Goal: Information Seeking & Learning: Find contact information

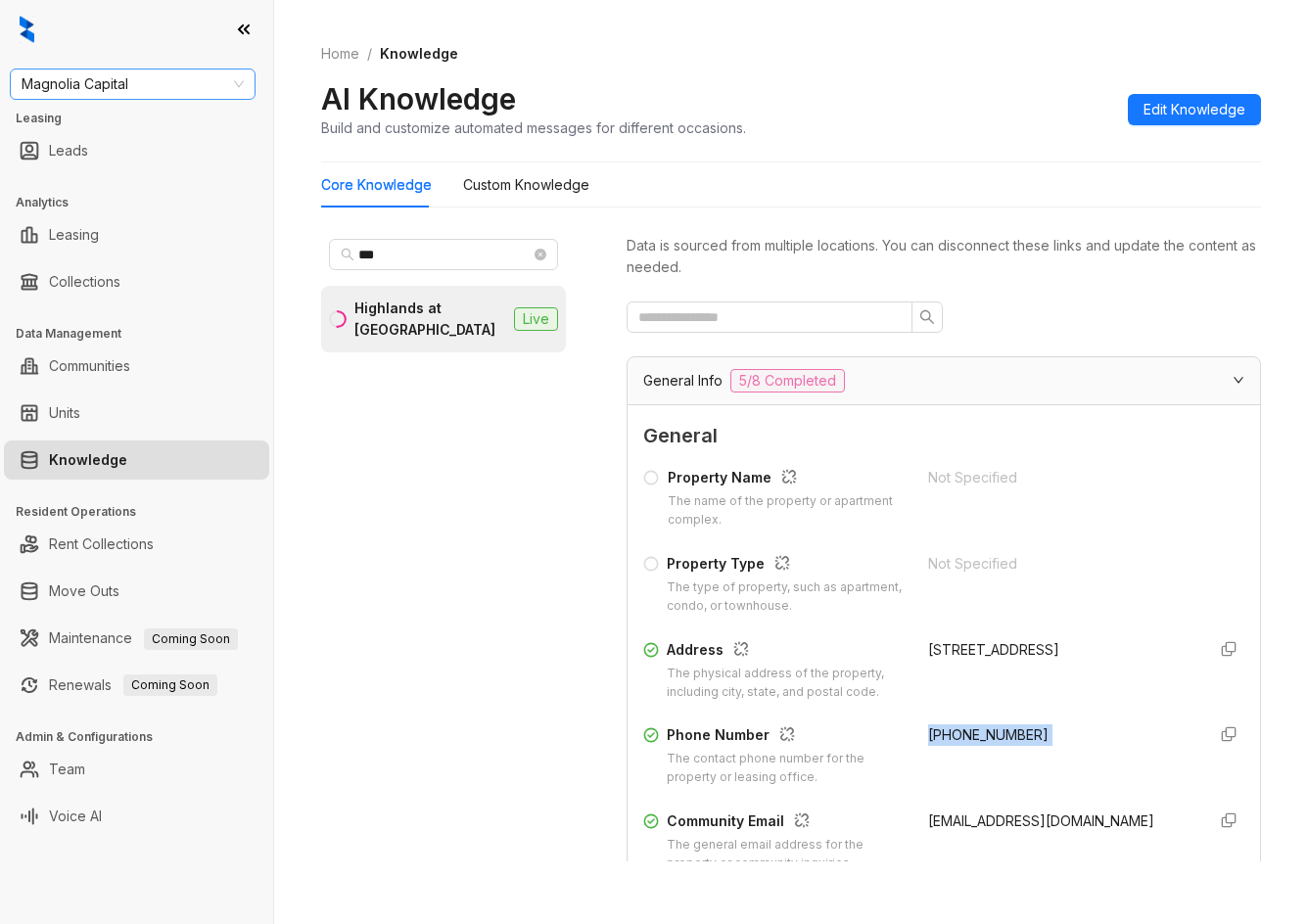
scroll to position [196, 0]
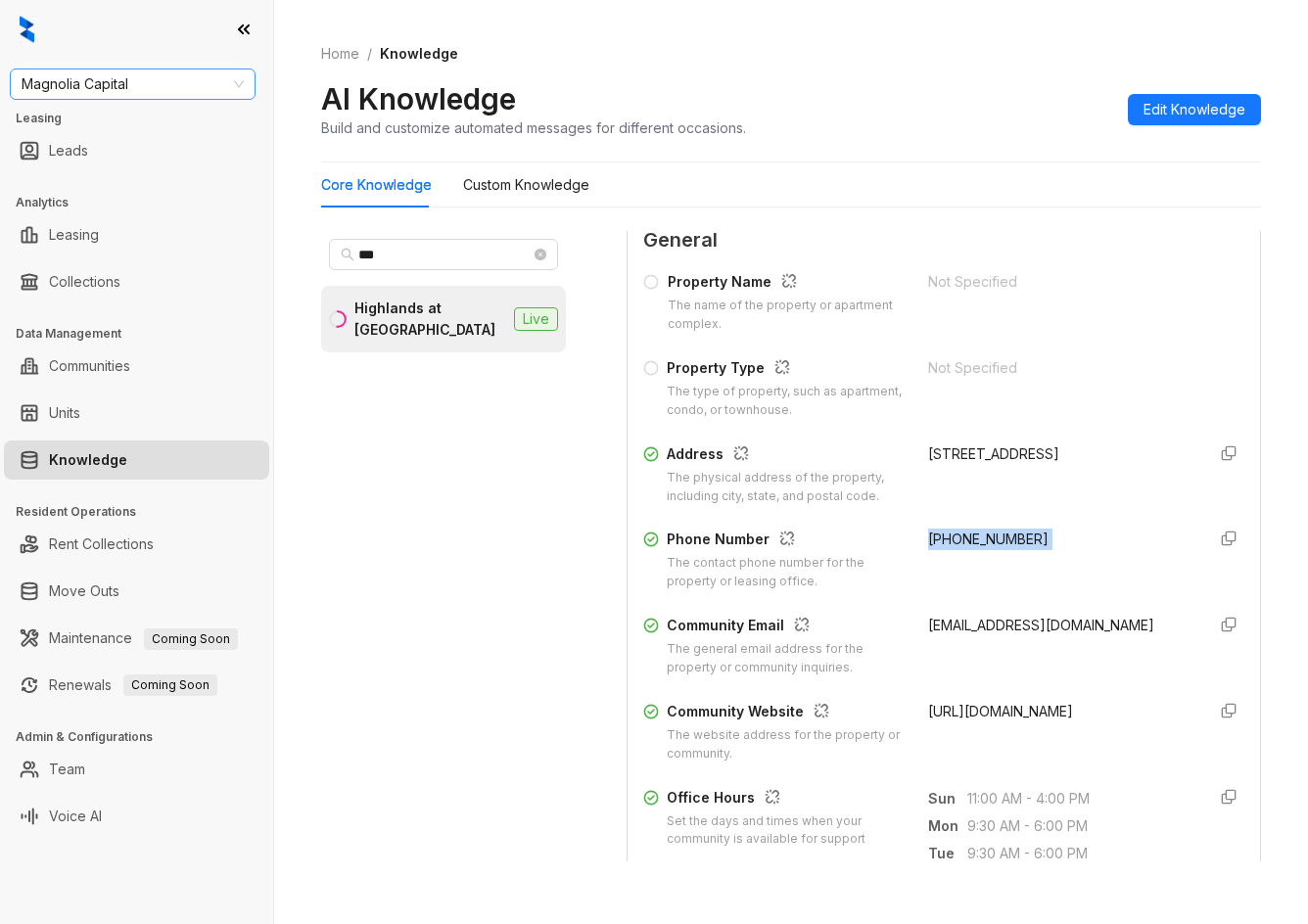
click at [127, 86] on span "Magnolia Capital" at bounding box center [133, 85] width 222 height 29
type input "****"
click at [123, 119] on div "Case and Associates" at bounding box center [133, 123] width 214 height 22
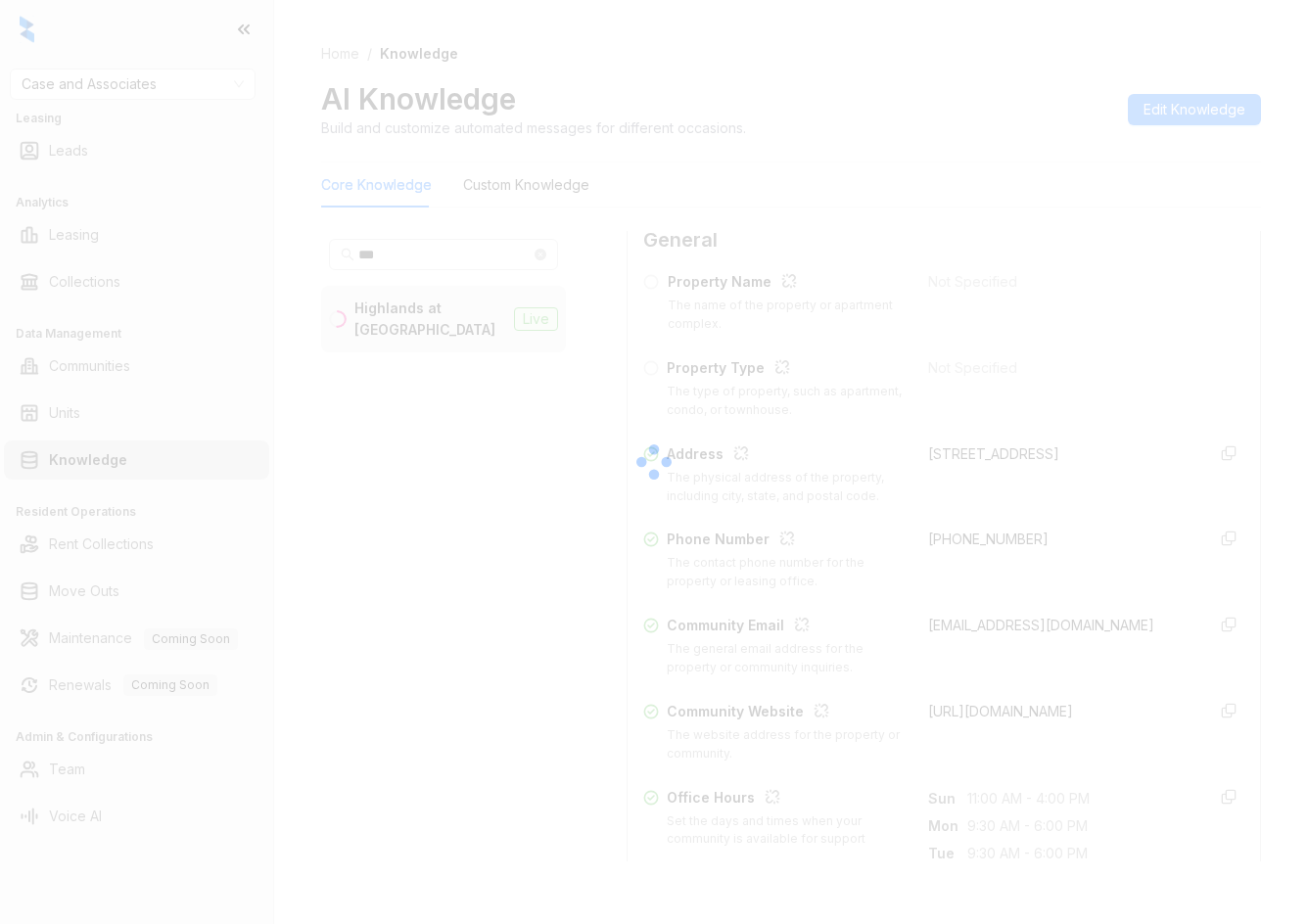
click at [461, 267] on div at bounding box center [654, 462] width 1308 height 924
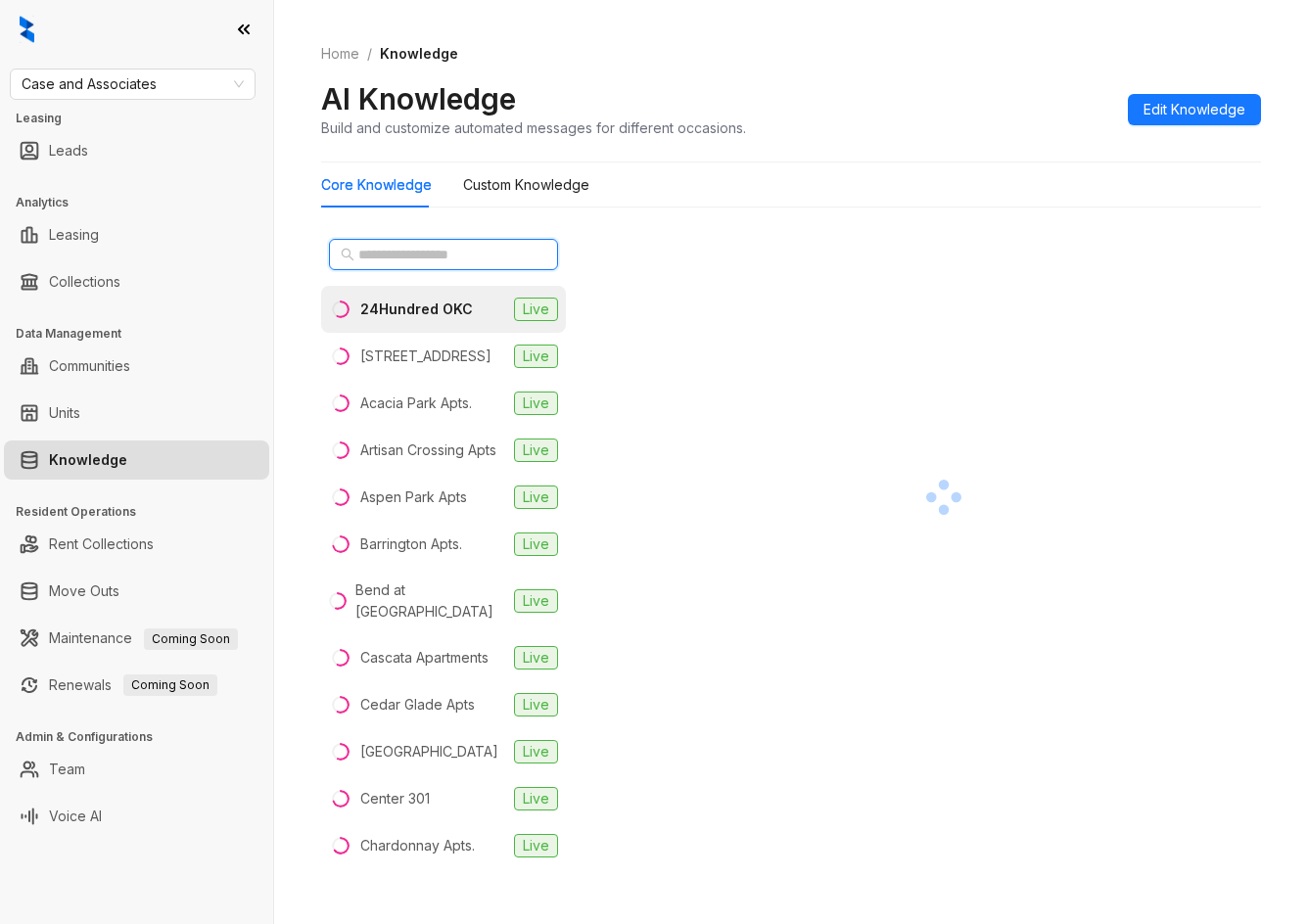
click at [431, 249] on input "text" at bounding box center [444, 255] width 172 height 22
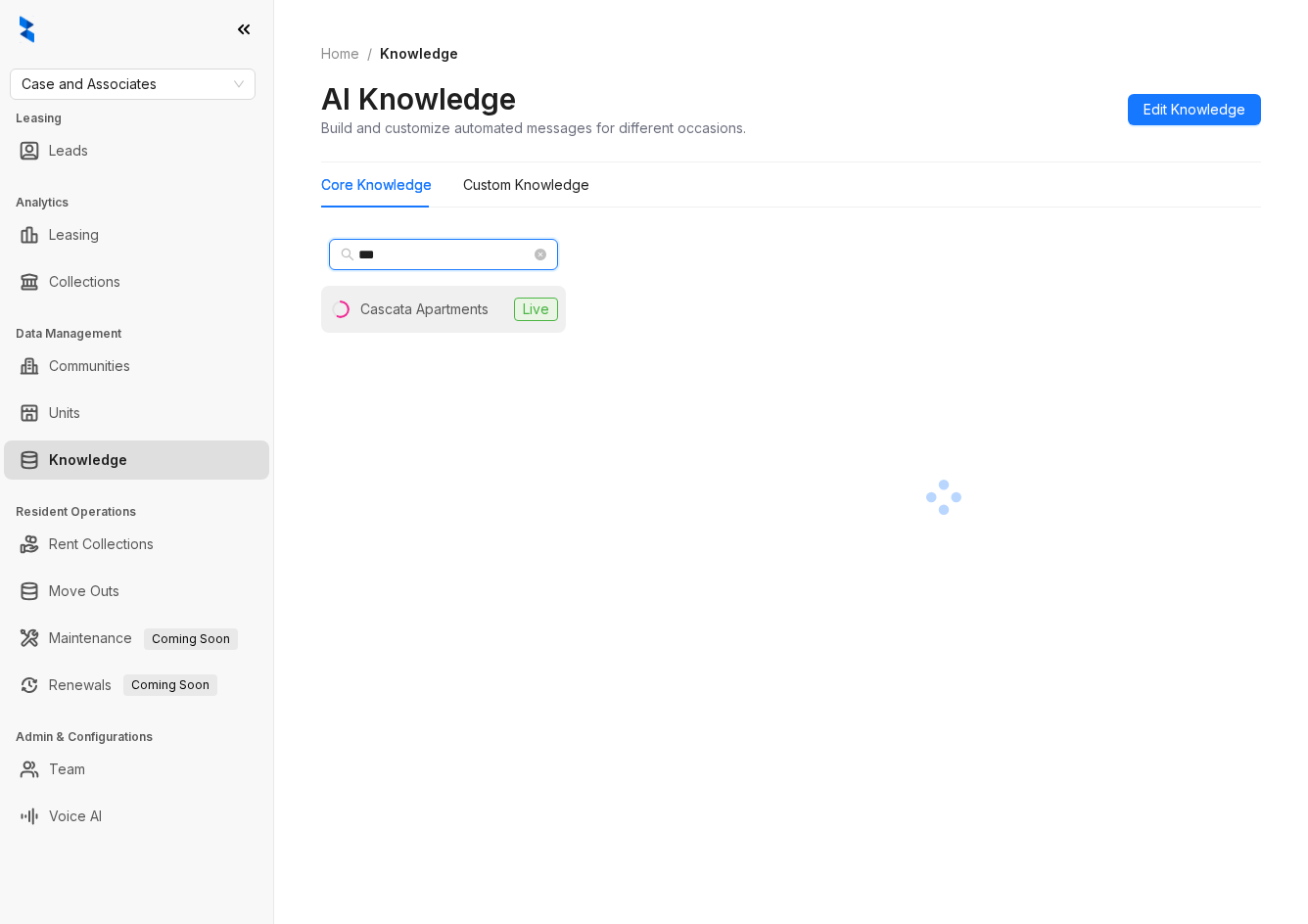
type input "***"
click at [444, 309] on div "Cascata Apartments" at bounding box center [424, 310] width 128 height 22
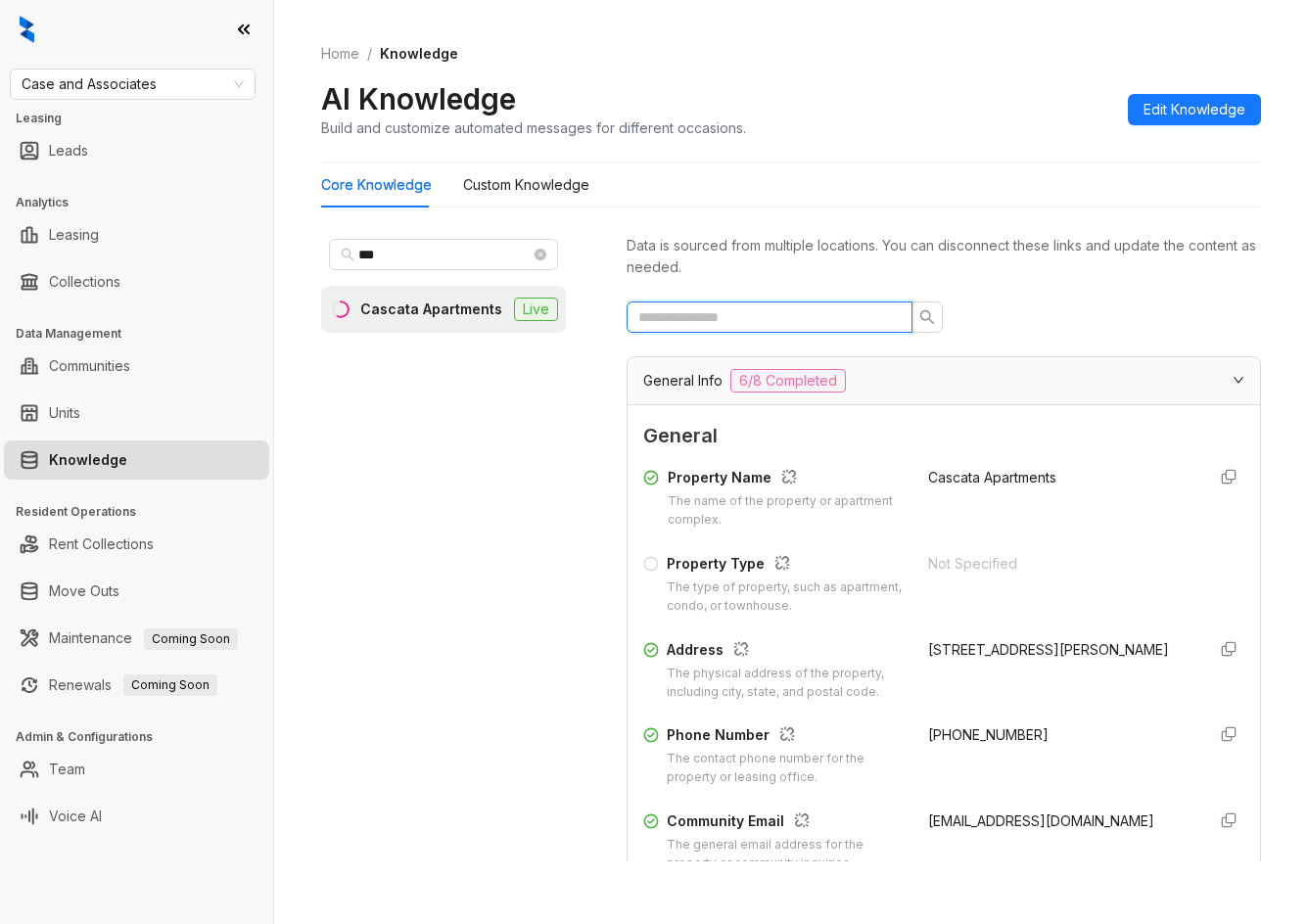
click at [769, 317] on input "text" at bounding box center [761, 318] width 247 height 22
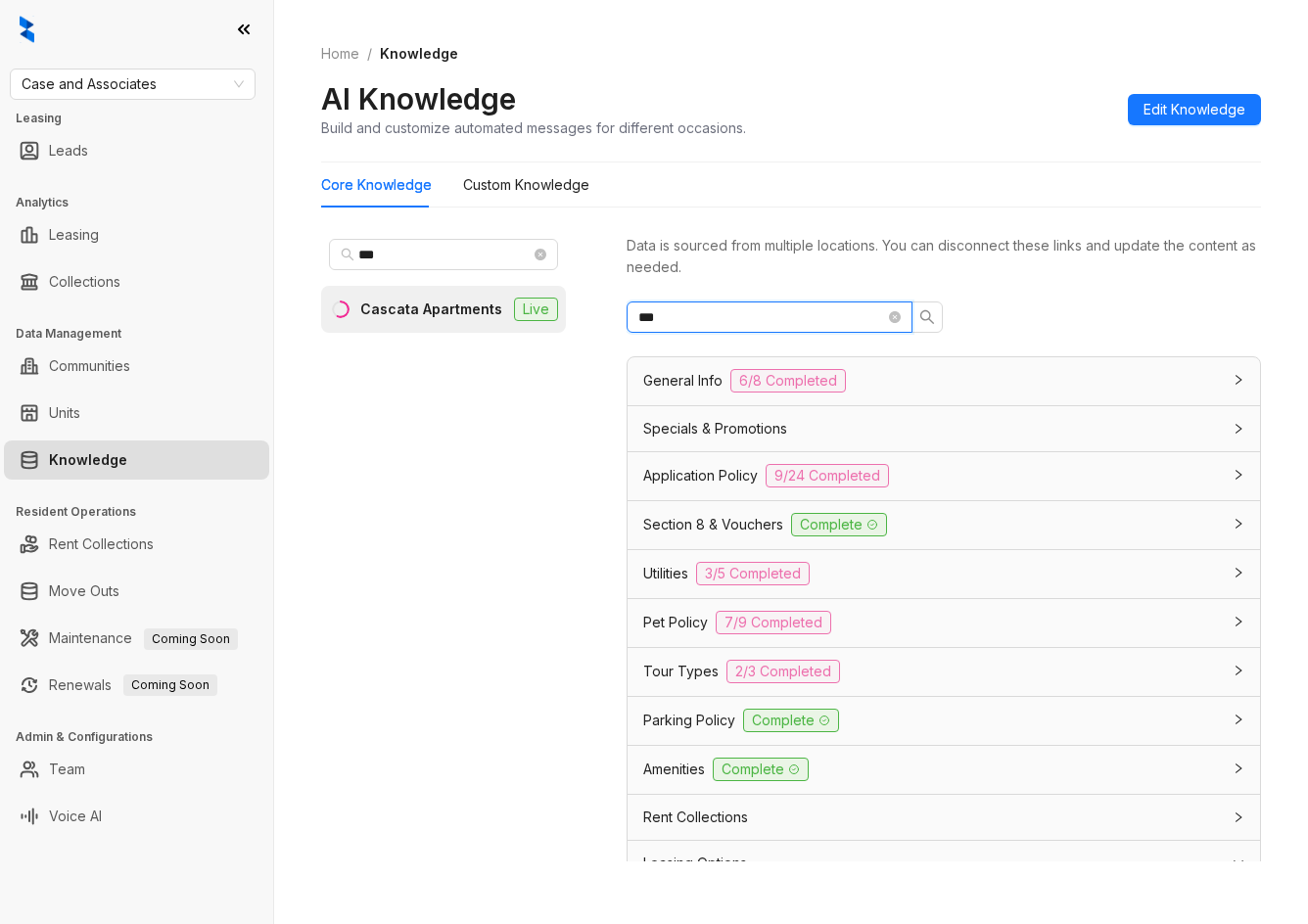
type input "****"
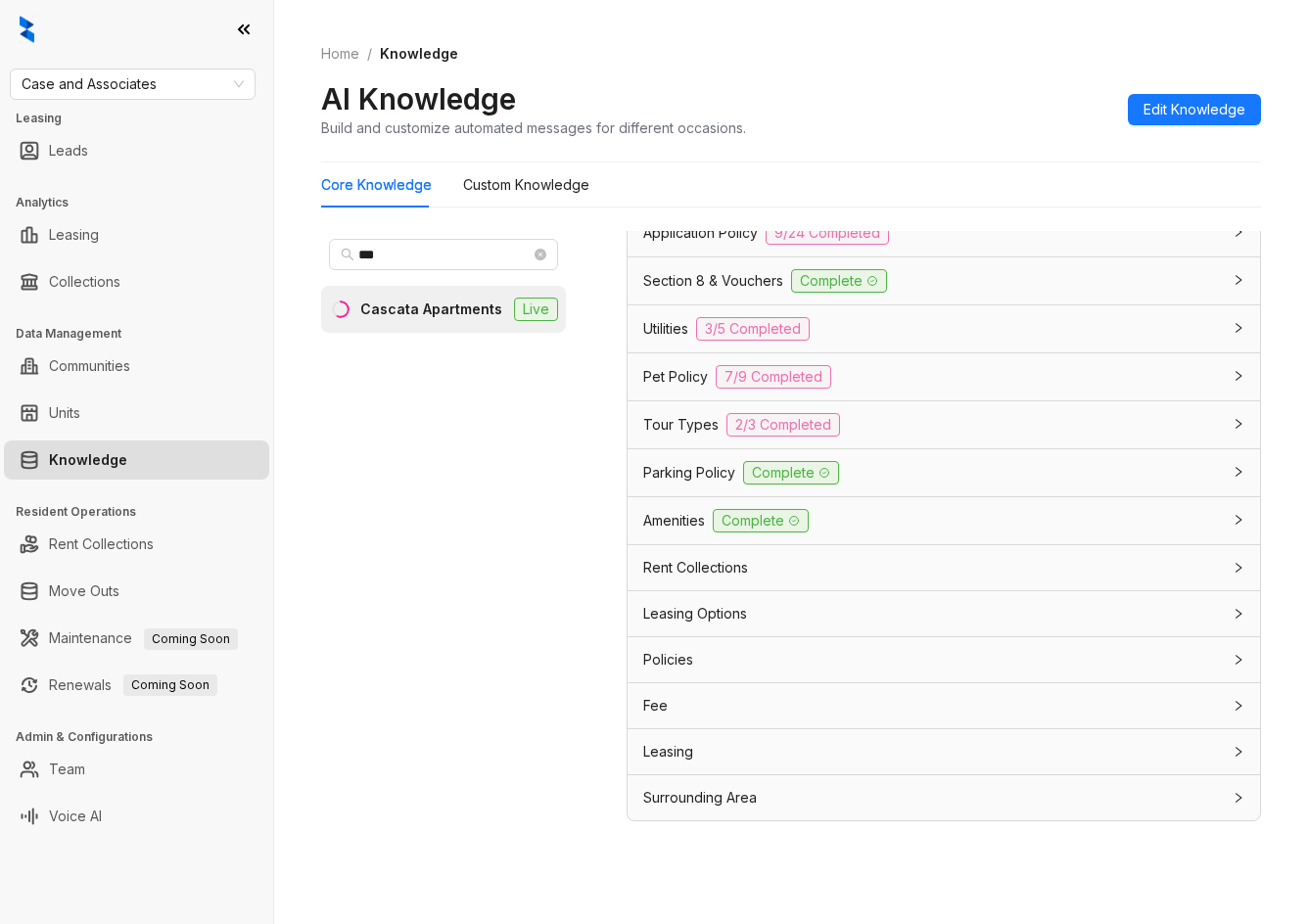
scroll to position [62, 0]
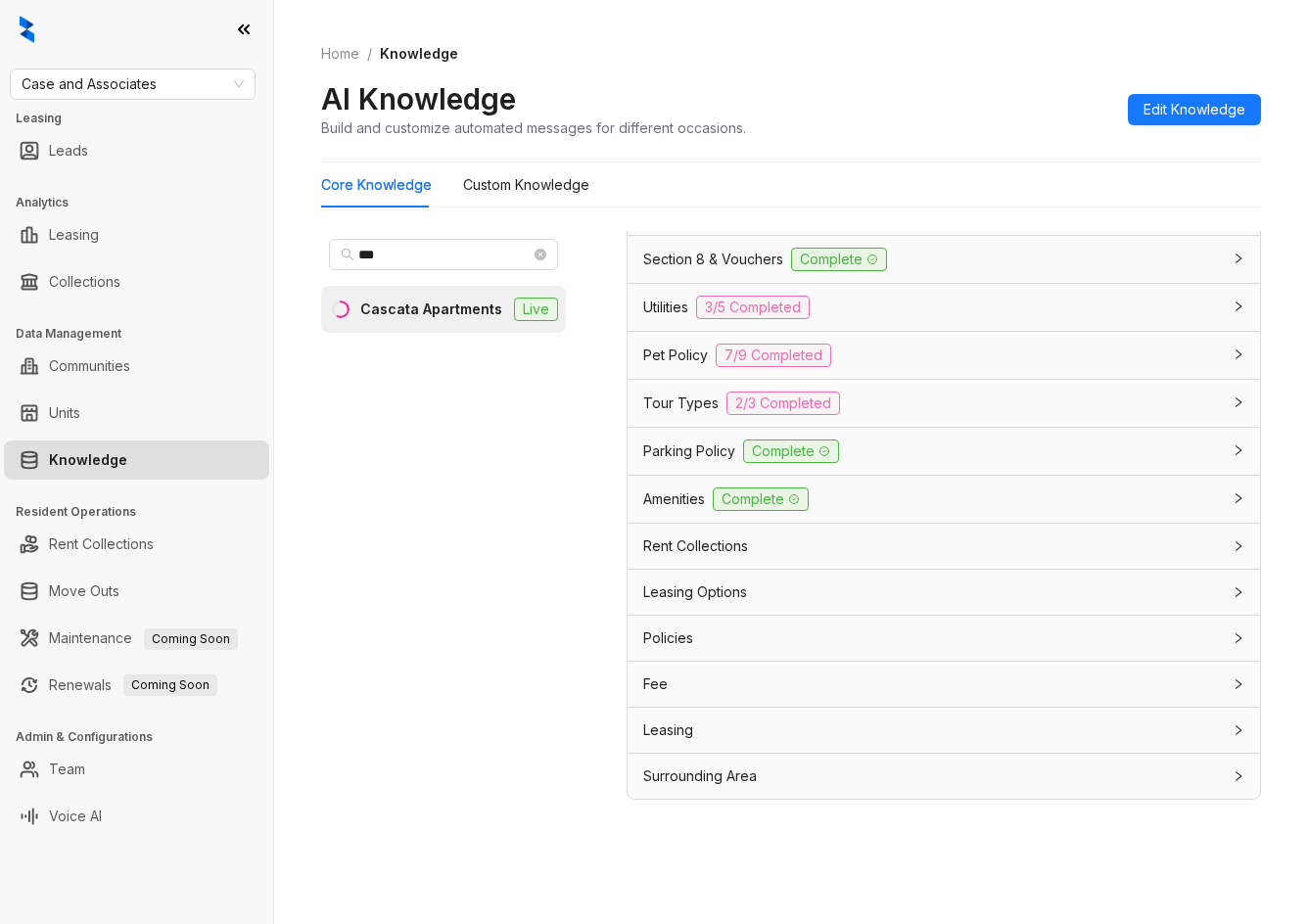
click at [889, 725] on div "Leasing" at bounding box center [931, 730] width 577 height 22
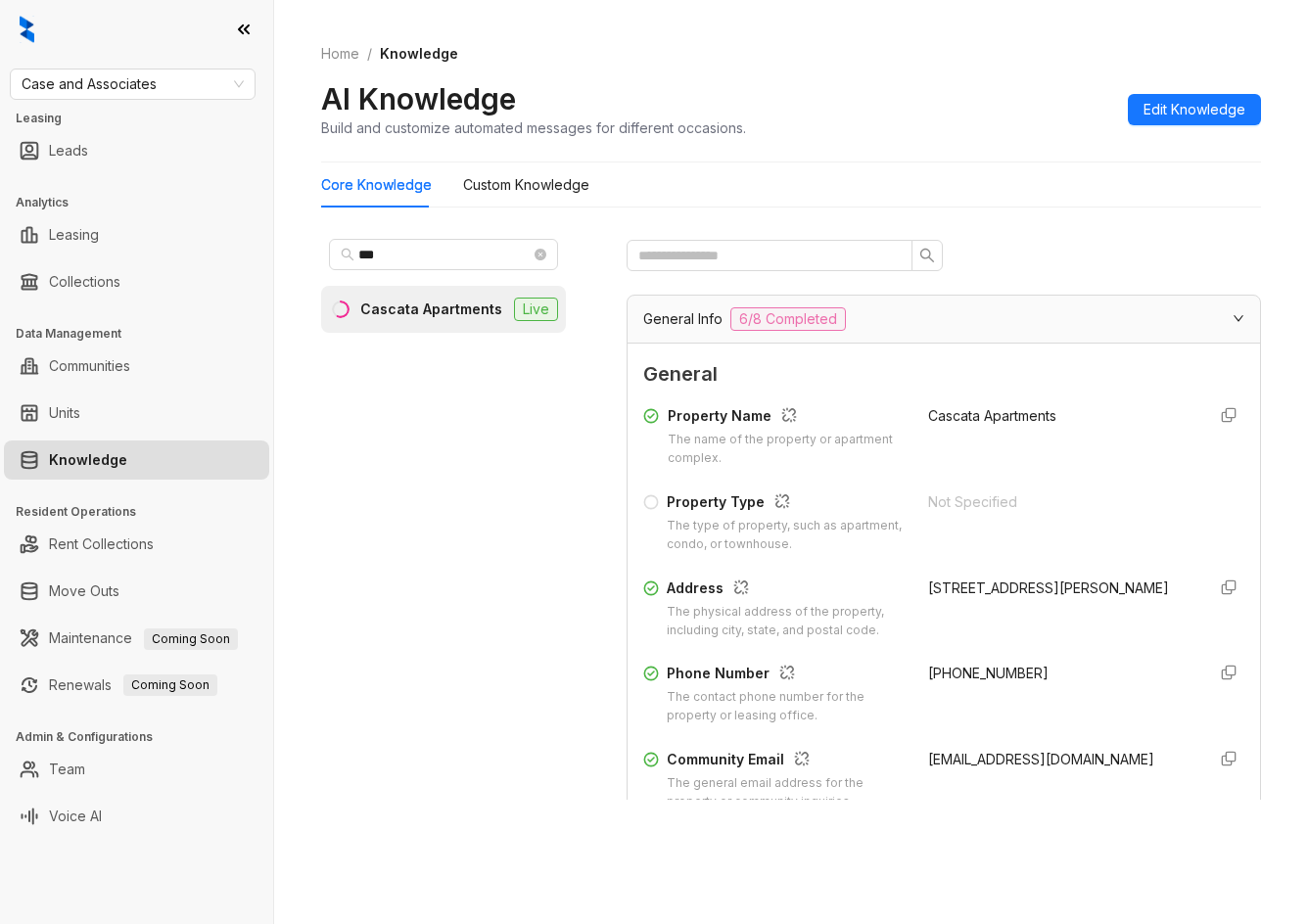
scroll to position [294, 0]
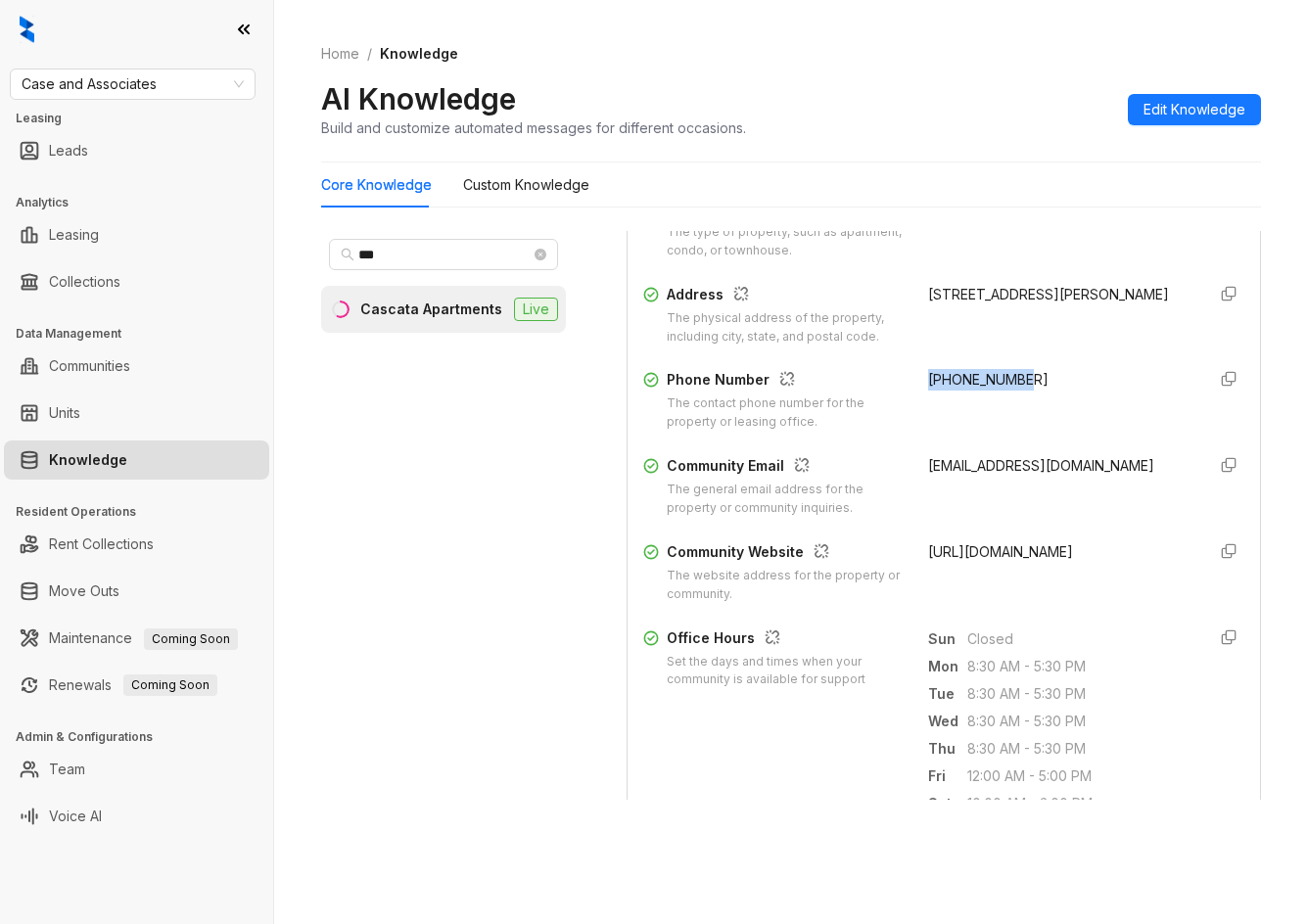
drag, startPoint x: 1014, startPoint y: 391, endPoint x: 1025, endPoint y: 390, distance: 11.0
click at [1025, 390] on div "Phone Number The contact phone number for the property or leasing office. [PHON…" at bounding box center [943, 400] width 601 height 63
copy span "[PHONE_NUMBER]"
